Goal: Task Accomplishment & Management: Complete application form

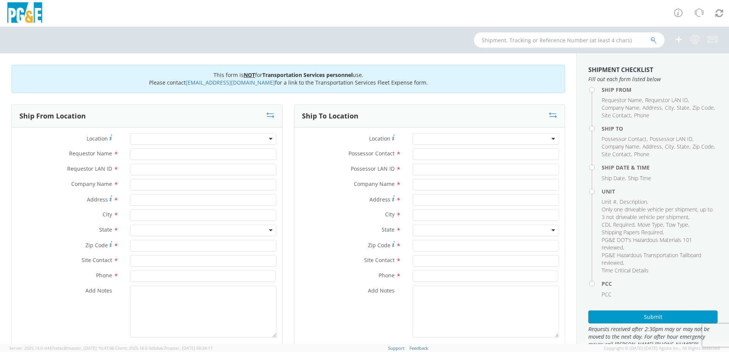
click at [143, 138] on div at bounding box center [203, 138] width 146 height 11
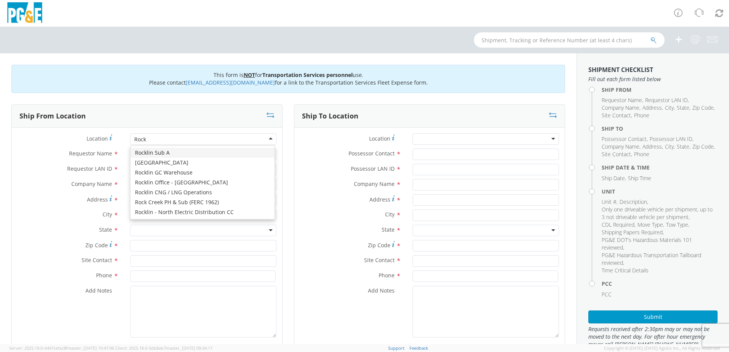
type input "Rock C"
type input "PG&E"
type input "[STREET_ADDRESS]"
type input "AUBURN"
type input "95603"
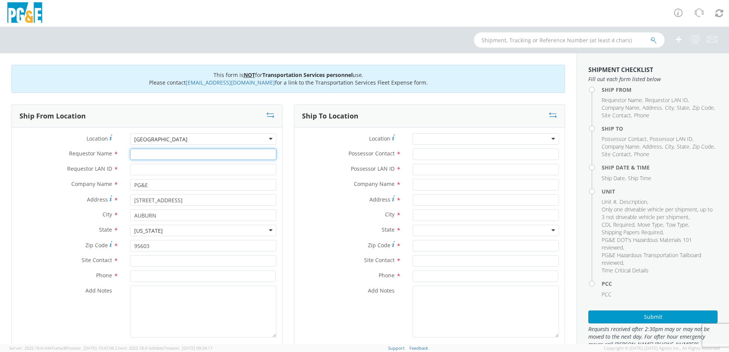
click at [161, 154] on input "Requestor Name *" at bounding box center [203, 154] width 146 height 11
type input "[PERSON_NAME]"
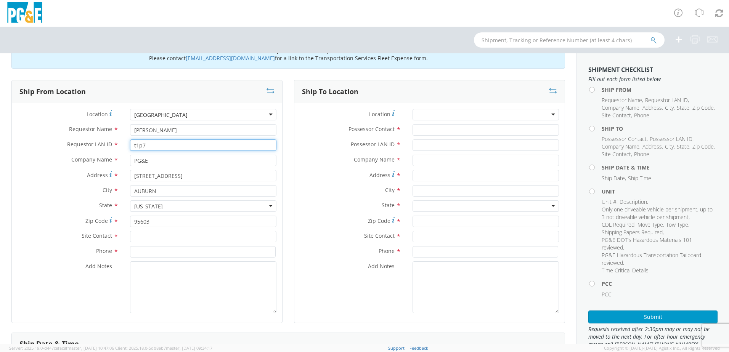
scroll to position [38, 0]
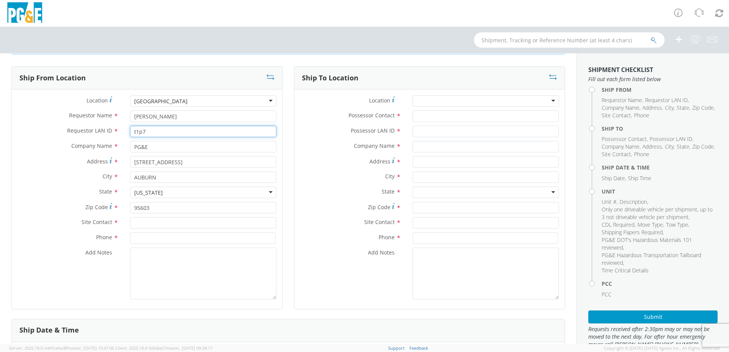
type input "t1p7"
click at [163, 222] on input "text" at bounding box center [203, 222] width 146 height 11
type input "[PERSON_NAME]"
click at [30, 216] on div "Zip Code * 95603" at bounding box center [147, 209] width 270 height 15
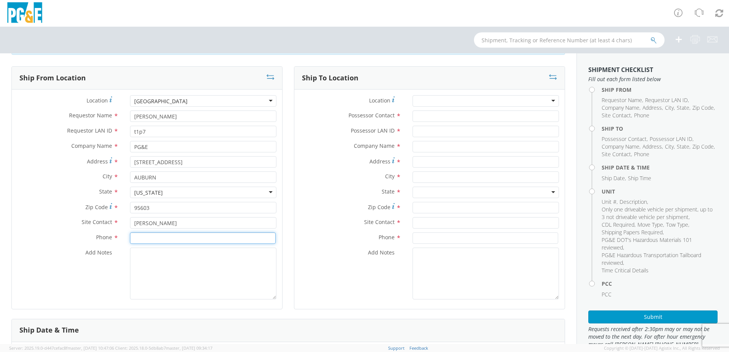
click at [160, 238] on input at bounding box center [203, 237] width 146 height 11
type input "[PHONE_NUMBER]"
click at [218, 274] on textarea "Add Notes *" at bounding box center [203, 274] width 146 height 52
paste textarea "lock box located driver side box code 0272"
type textarea "lock box located driver side box code 0272"
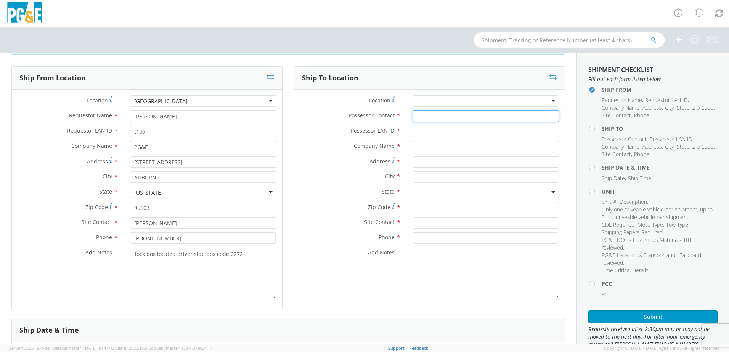
click at [437, 115] on input "Possessor Contact *" at bounding box center [485, 116] width 146 height 11
type input "[PERSON_NAME]"
type input "M4RU"
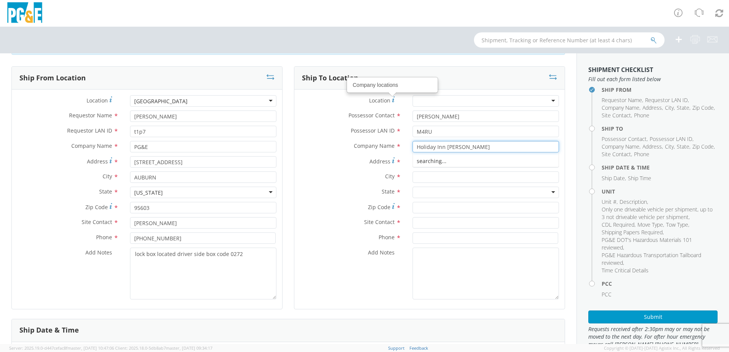
type input "Holiday Inn [PERSON_NAME]"
click at [310, 164] on label "Address *" at bounding box center [350, 161] width 112 height 10
click at [412, 164] on input "Address *" at bounding box center [485, 161] width 146 height 11
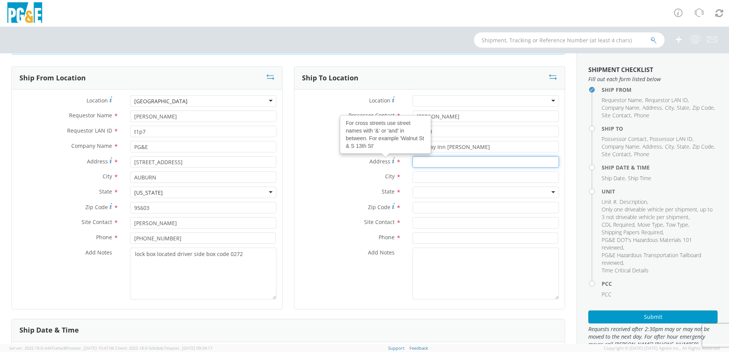
click at [415, 160] on input "Address For cross streets use street names with '&' or 'and' in between. For ex…" at bounding box center [485, 161] width 146 height 11
type input "[STREET_ADDRESS][PERSON_NAME]"
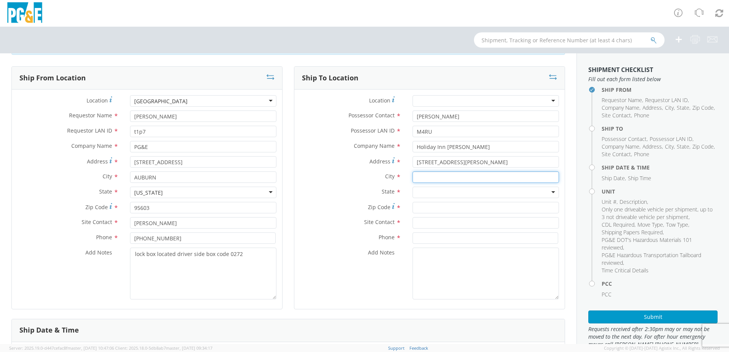
click at [420, 176] on input "text" at bounding box center [485, 176] width 146 height 11
type input "[PERSON_NAME]"
drag, startPoint x: 328, startPoint y: 192, endPoint x: 343, endPoint y: 192, distance: 15.3
click at [328, 191] on label "State *" at bounding box center [350, 192] width 112 height 10
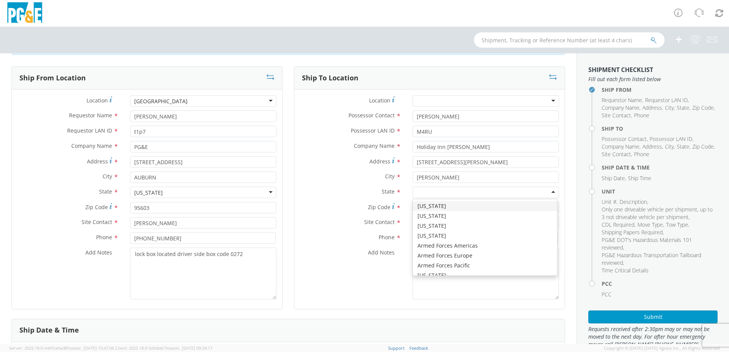
click at [420, 193] on div at bounding box center [485, 192] width 146 height 11
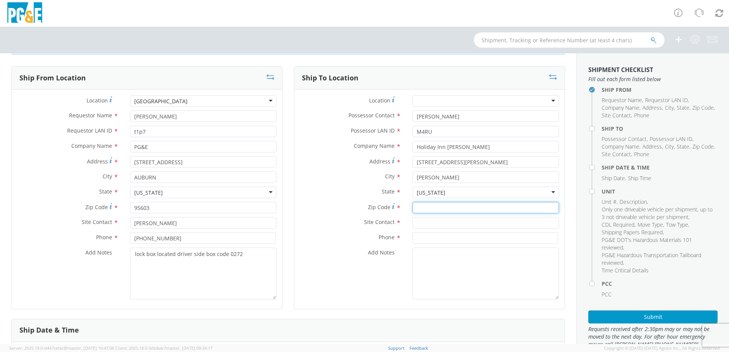
click at [413, 207] on input "Zip Code *" at bounding box center [485, 207] width 146 height 11
type input "95642"
click at [420, 221] on input "text" at bounding box center [485, 222] width 146 height 11
drag, startPoint x: 450, startPoint y: 224, endPoint x: 400, endPoint y: 226, distance: 49.9
click at [400, 224] on div "Site Contact * [PHONE_NUMBER]" at bounding box center [429, 222] width 270 height 11
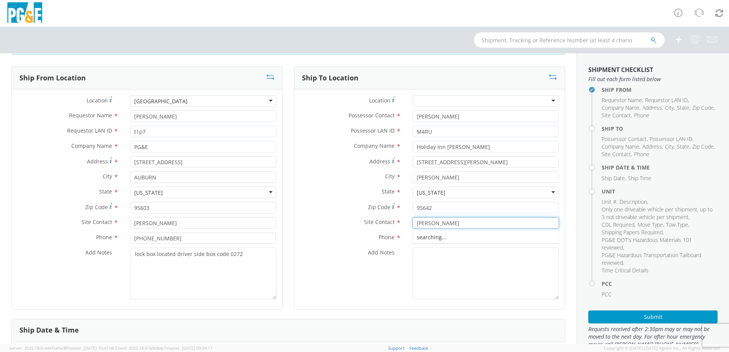
type input "[PERSON_NAME]"
click at [362, 227] on div "Site Contact * [PERSON_NAME]" at bounding box center [429, 222] width 270 height 11
click at [434, 243] on input at bounding box center [485, 237] width 146 height 11
paste input "[PHONE_NUMBER]"
type input "[PHONE_NUMBER]"
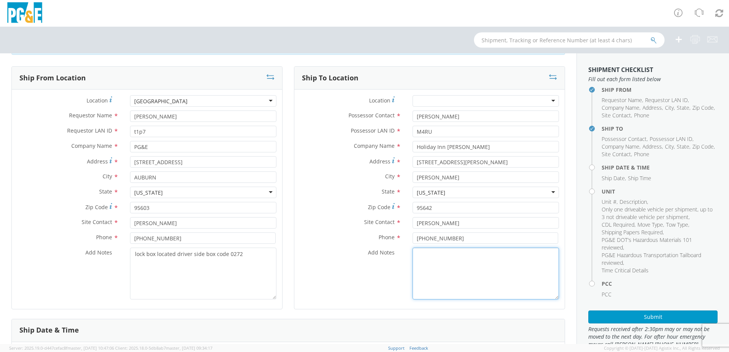
click at [441, 261] on textarea "Add Notes *" at bounding box center [485, 274] width 146 height 52
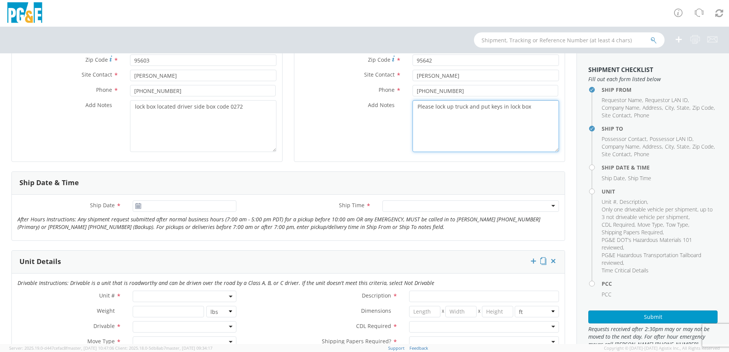
scroll to position [191, 0]
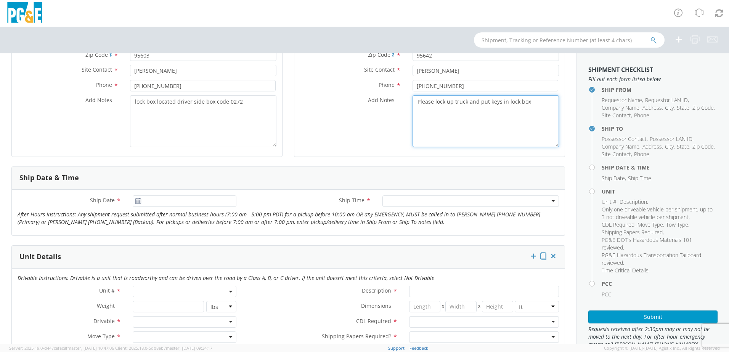
type textarea "Please lock up truck and put keys in lock box"
click at [138, 203] on icon at bounding box center [138, 201] width 6 height 6
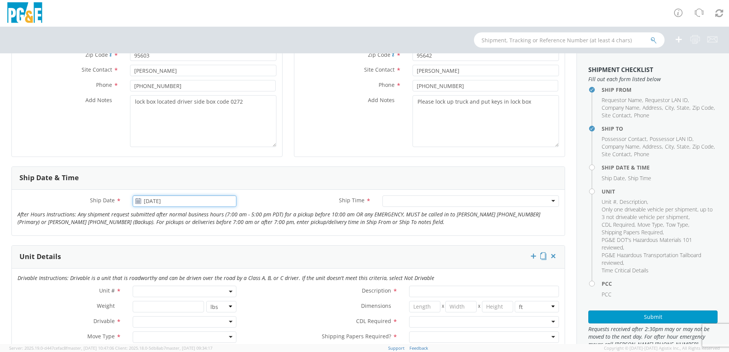
click at [149, 202] on input "[DATE]" at bounding box center [185, 200] width 104 height 11
click at [213, 260] on td "19" at bounding box center [213, 260] width 13 height 11
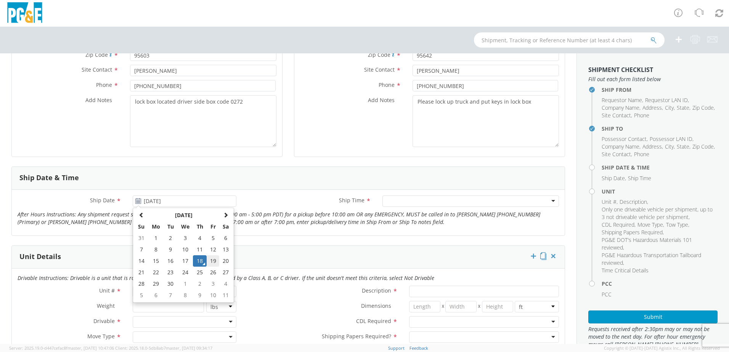
type input "[DATE]"
click at [434, 202] on div at bounding box center [470, 200] width 176 height 11
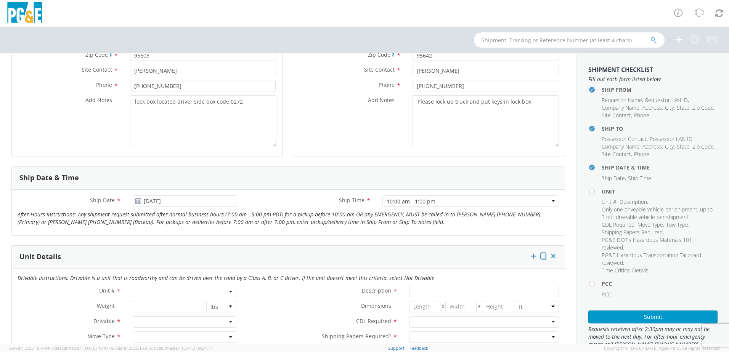
click at [325, 240] on form "Ship From Location Location * [GEOGRAPHIC_DATA] (OBSOLETE) [GEOGRAPHIC_DATA] SC…" at bounding box center [287, 310] width 553 height 792
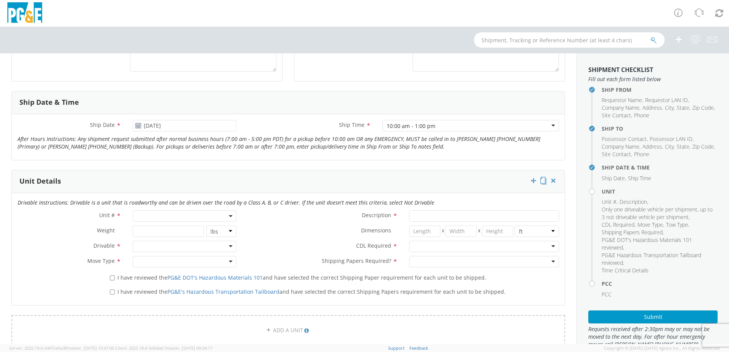
scroll to position [267, 0]
click at [184, 217] on span at bounding box center [185, 215] width 104 height 11
click at [183, 228] on input "search" at bounding box center [184, 227] width 99 height 11
type input "b32720"
type input "PICKUP; CREW CAB 4X4"
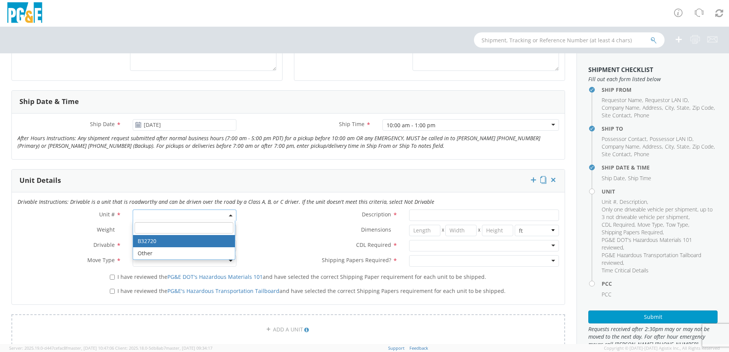
type input "11600"
select select "B32720"
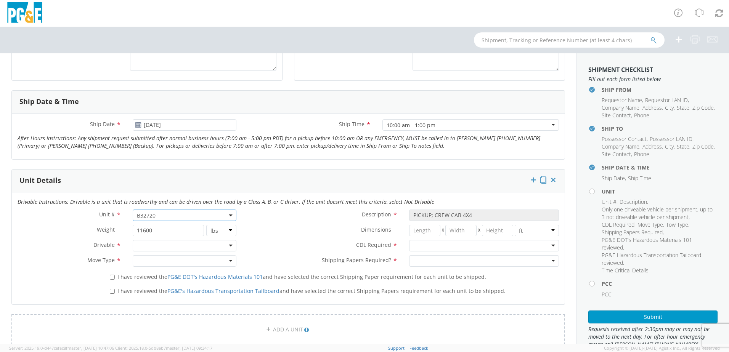
click at [289, 229] on label "Dimensions *" at bounding box center [322, 230] width 161 height 10
click at [219, 248] on div at bounding box center [185, 245] width 104 height 11
click at [179, 262] on div at bounding box center [185, 260] width 104 height 11
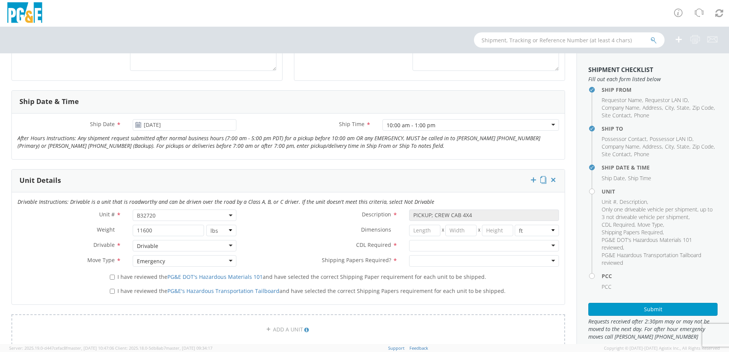
click at [455, 244] on div at bounding box center [484, 245] width 150 height 11
click at [445, 260] on div at bounding box center [484, 260] width 150 height 11
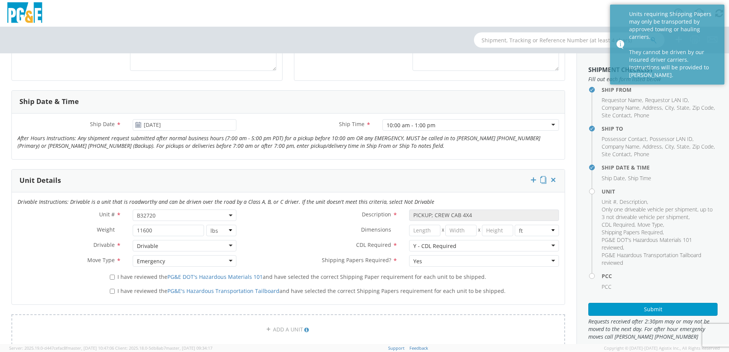
click at [288, 243] on label "CDL Required *" at bounding box center [322, 245] width 161 height 10
click at [112, 277] on input "I have reviewed the PG&E DOT's Hazardous Materials 101 and have selected the co…" at bounding box center [112, 277] width 5 height 5
checkbox input "true"
click at [113, 292] on input "I have reviewed the PG&E's Hazardous Transportation Tailboard and have selected…" at bounding box center [112, 291] width 5 height 5
checkbox input "true"
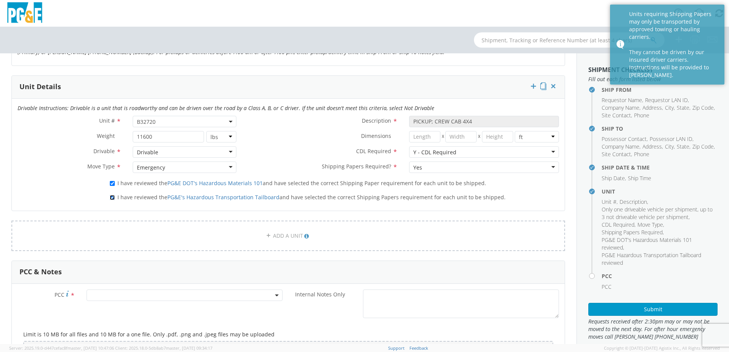
scroll to position [381, 0]
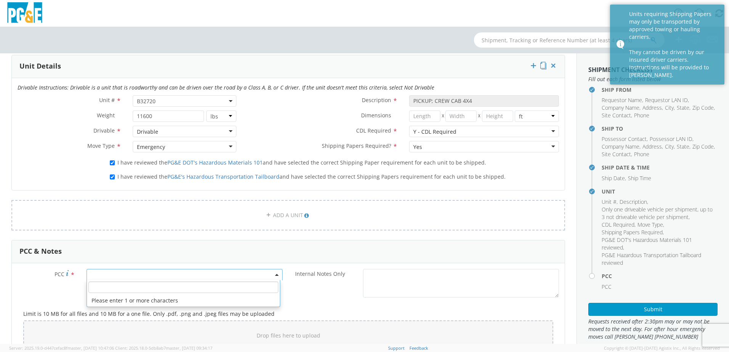
click at [97, 278] on span at bounding box center [185, 274] width 196 height 11
click at [112, 295] on li "Please enter 1 or more characters" at bounding box center [183, 301] width 193 height 12
click at [111, 288] on input "number" at bounding box center [183, 287] width 190 height 11
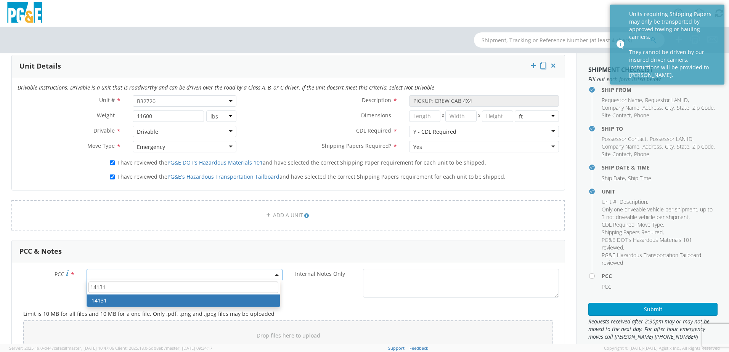
type input "14131"
select select "14131"
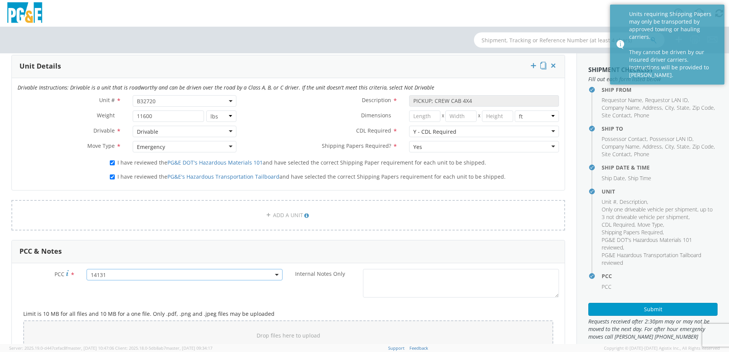
click at [66, 249] on div "PCC & Notes" at bounding box center [288, 251] width 553 height 23
click at [655, 312] on button "Submit" at bounding box center [652, 309] width 129 height 13
